Goal: Find contact information: Find contact information

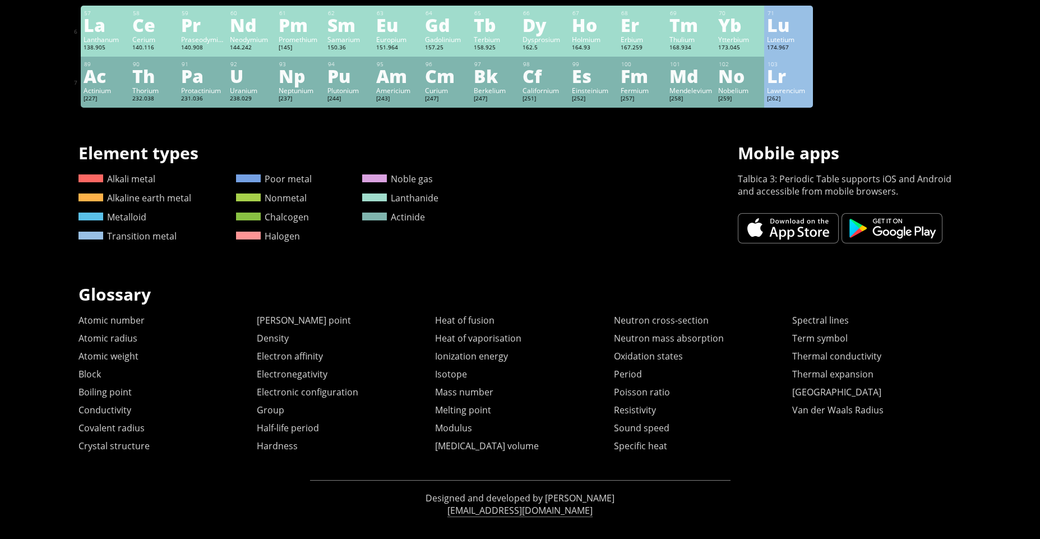
scroll to position [424, 0]
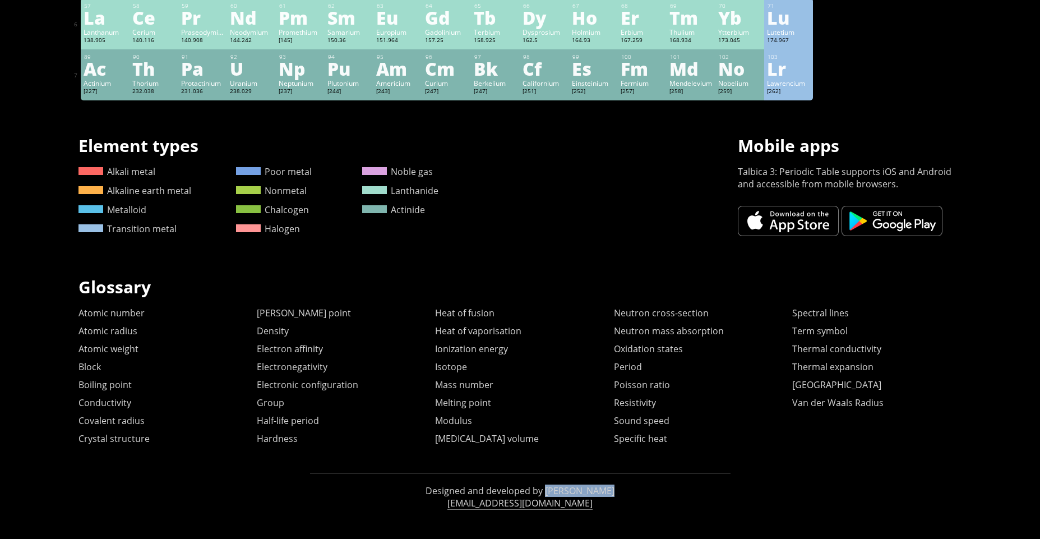
drag, startPoint x: 626, startPoint y: 490, endPoint x: 552, endPoint y: 490, distance: 73.5
click at [552, 490] on p "Designed and developed by [PERSON_NAME]" at bounding box center [520, 490] width 421 height 12
copy p "[PERSON_NAME]"
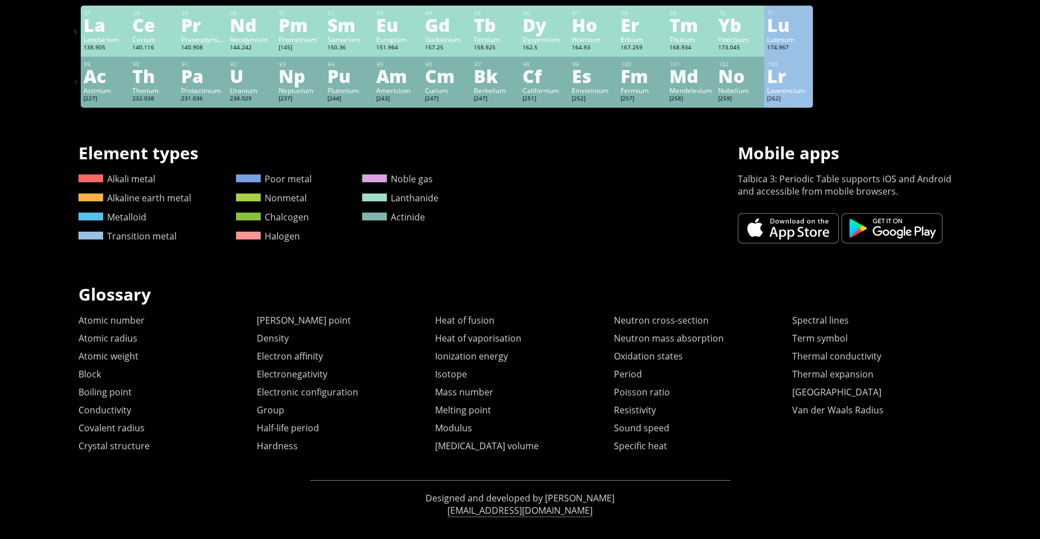
scroll to position [424, 0]
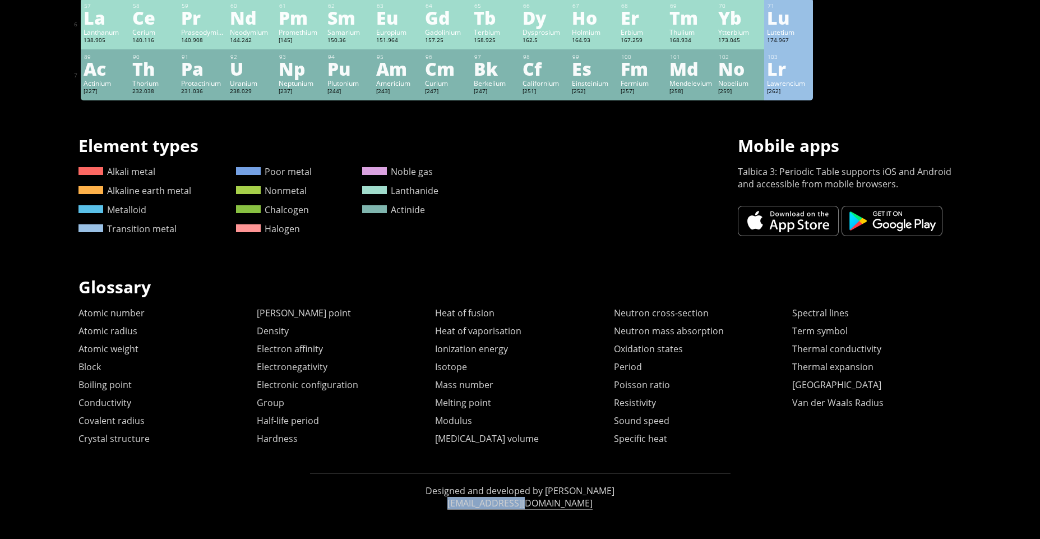
drag, startPoint x: 565, startPoint y: 504, endPoint x: 487, endPoint y: 504, distance: 78.5
click at [487, 504] on div "Designed and developed by Andrew Marcus mail@talbica.com" at bounding box center [520, 497] width 421 height 48
copy link "[EMAIL_ADDRESS][DOMAIN_NAME]"
